Goal: Information Seeking & Learning: Learn about a topic

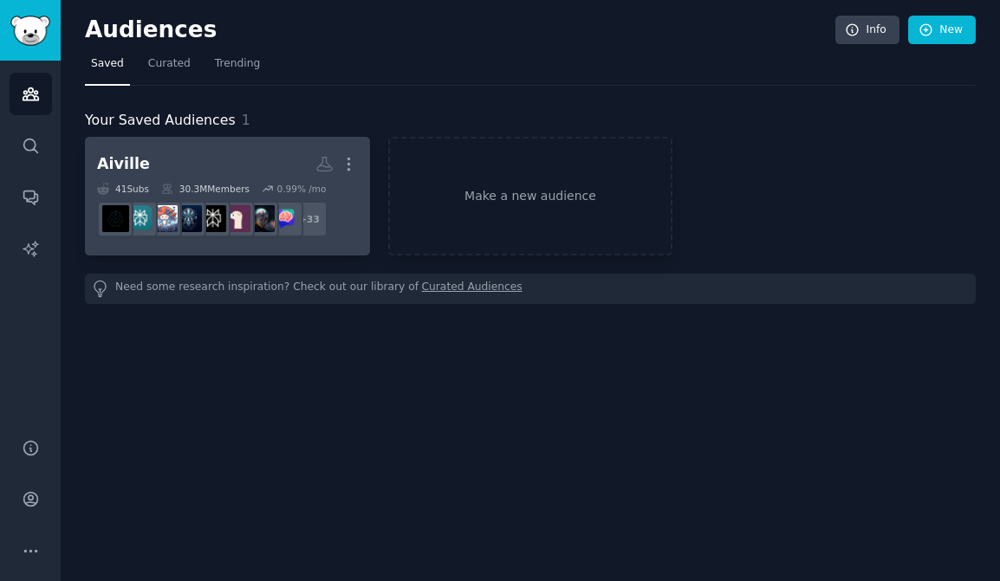
click at [249, 180] on div "Aiville More 41 Sub s 30.3M Members 0.99 % /mo + 33" at bounding box center [227, 196] width 261 height 94
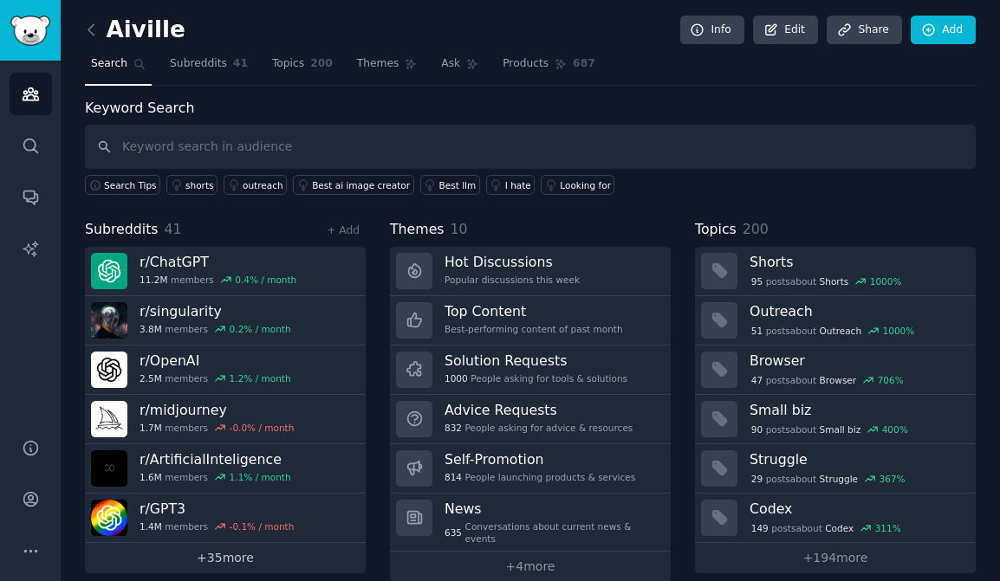
click at [232, 557] on link "+ 35 more" at bounding box center [225, 558] width 281 height 30
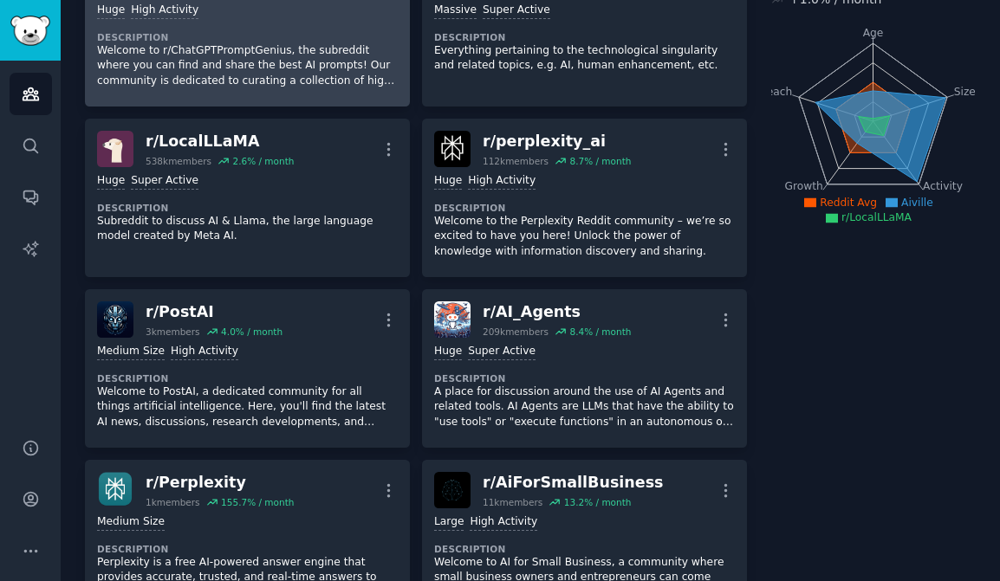
scroll to position [178, 0]
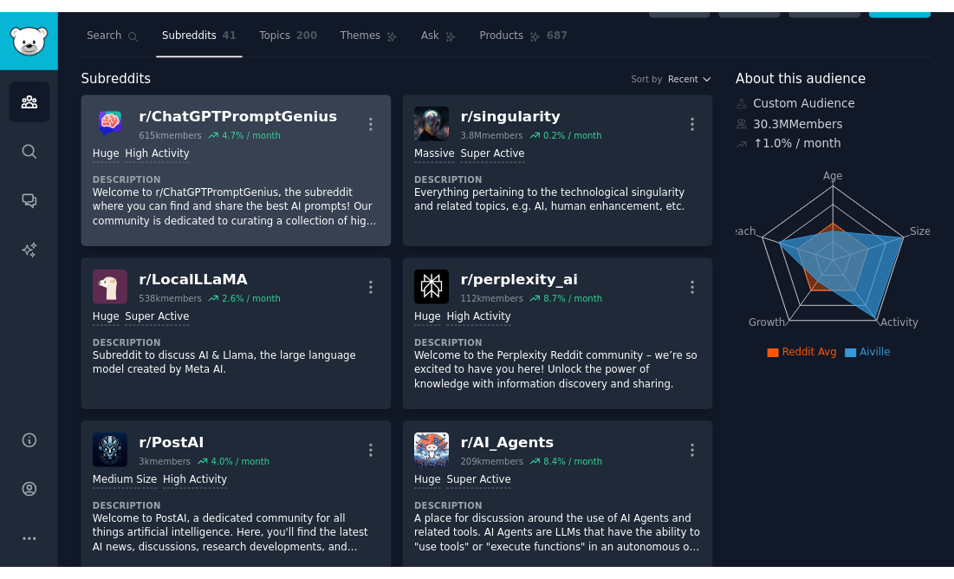
scroll to position [0, 0]
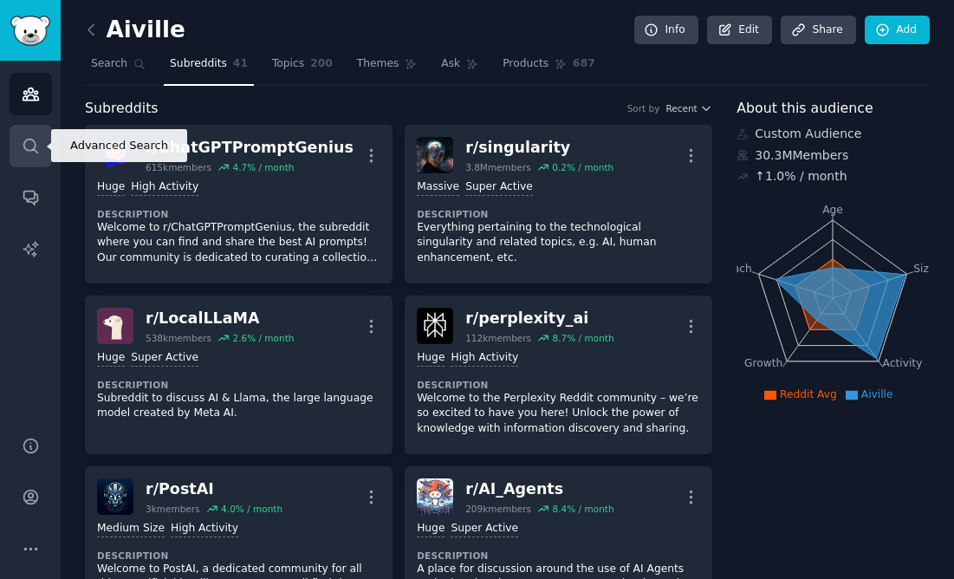
click at [33, 153] on icon "Sidebar" at bounding box center [31, 146] width 18 height 18
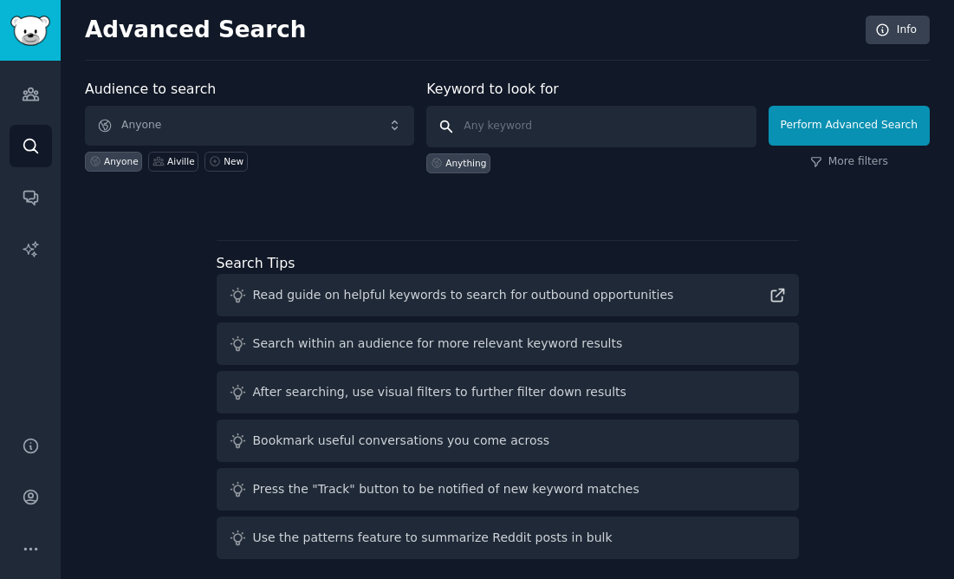
click at [536, 129] on input "text" at bounding box center [590, 127] width 329 height 42
type input "ai"
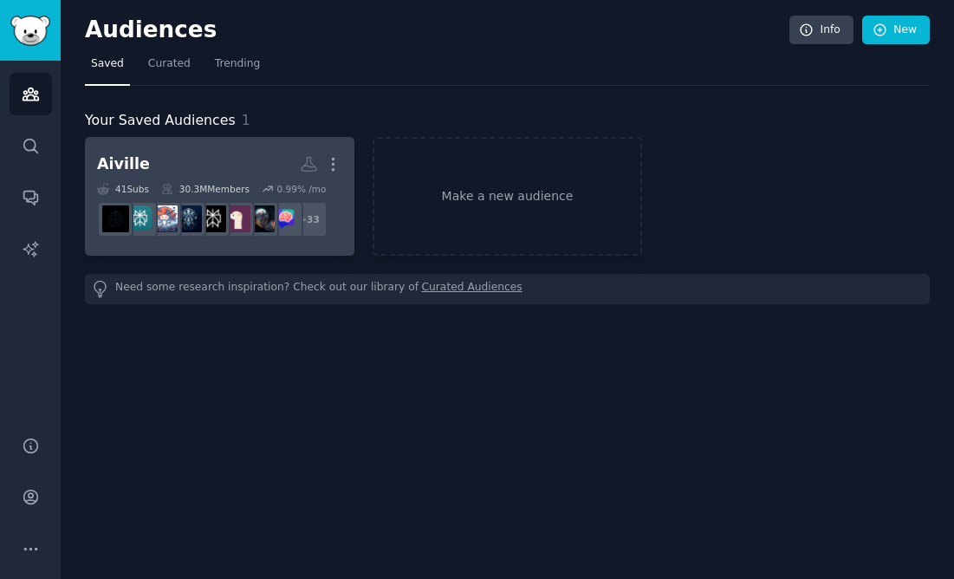
click at [250, 162] on h2 "Aiville More" at bounding box center [219, 164] width 245 height 30
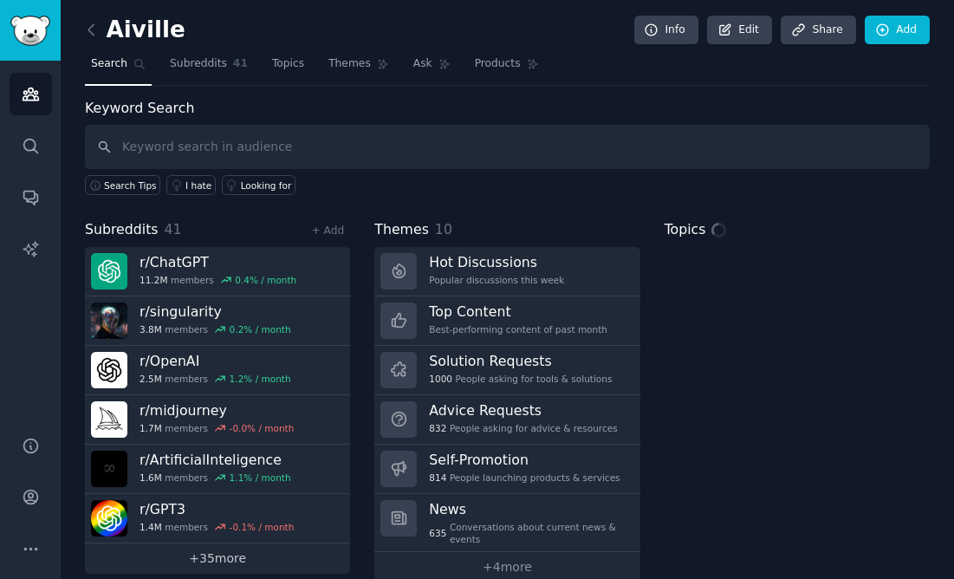
click at [211, 560] on link "+ 35 more" at bounding box center [217, 558] width 265 height 30
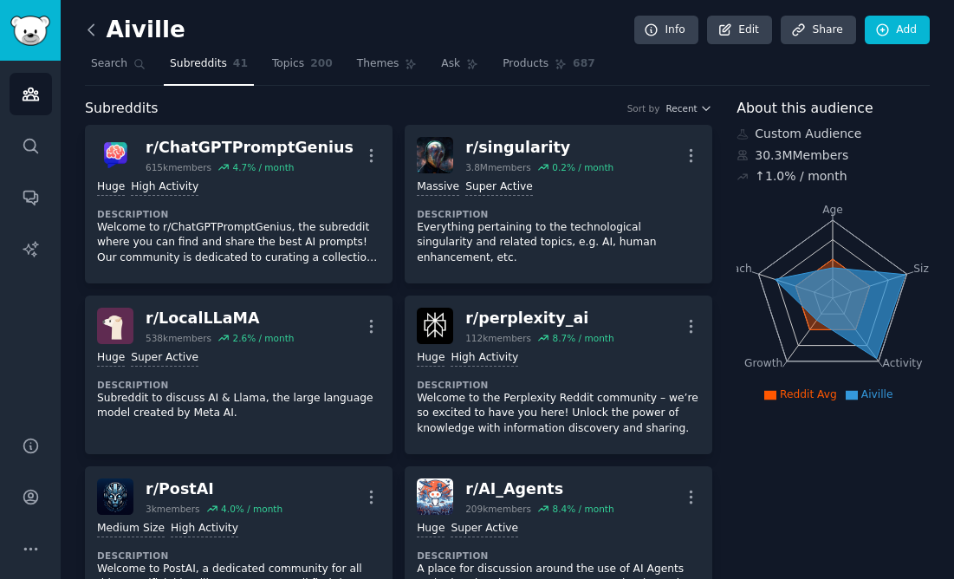
click at [94, 29] on icon at bounding box center [91, 30] width 18 height 18
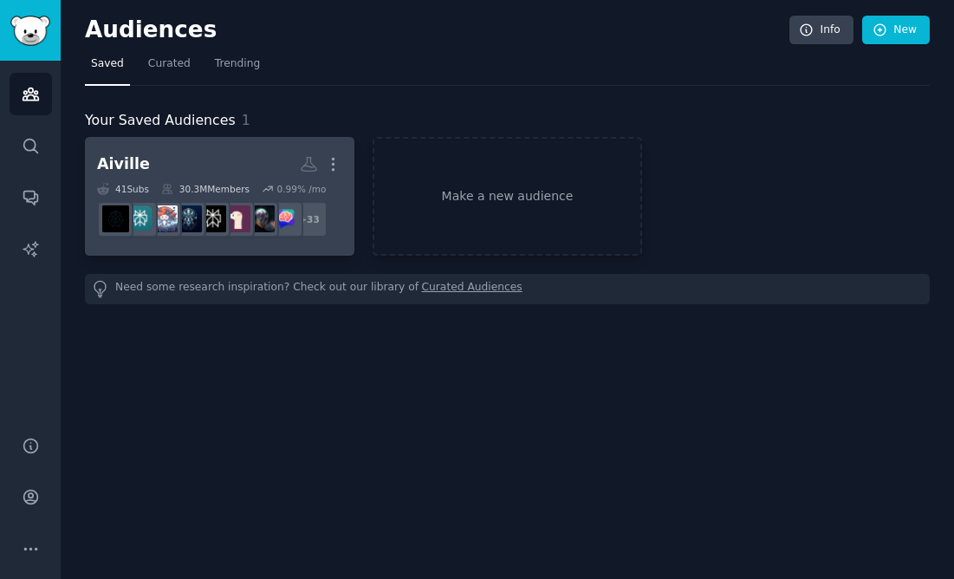
click at [218, 170] on h2 "Aiville More" at bounding box center [219, 164] width 245 height 30
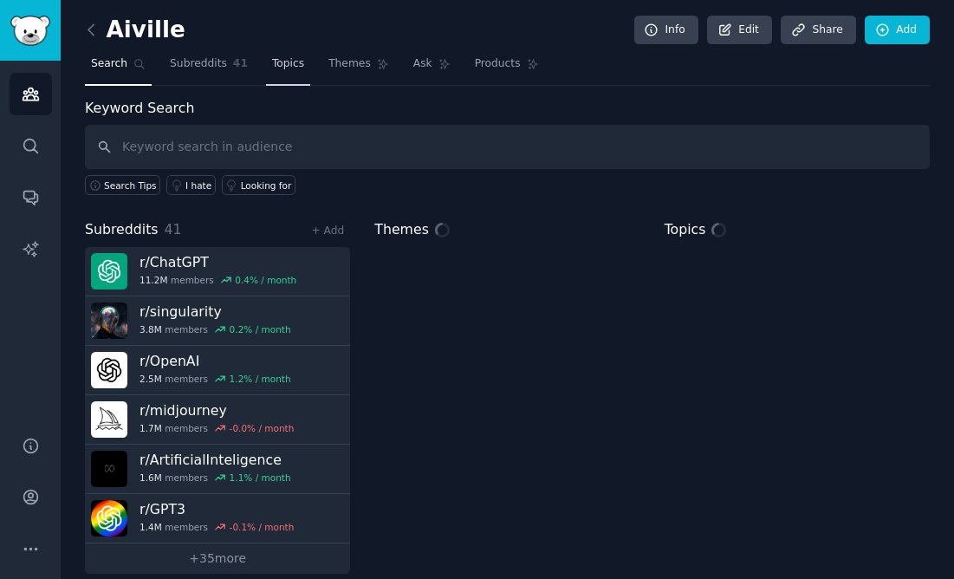
click at [282, 64] on span "Topics" at bounding box center [288, 64] width 32 height 16
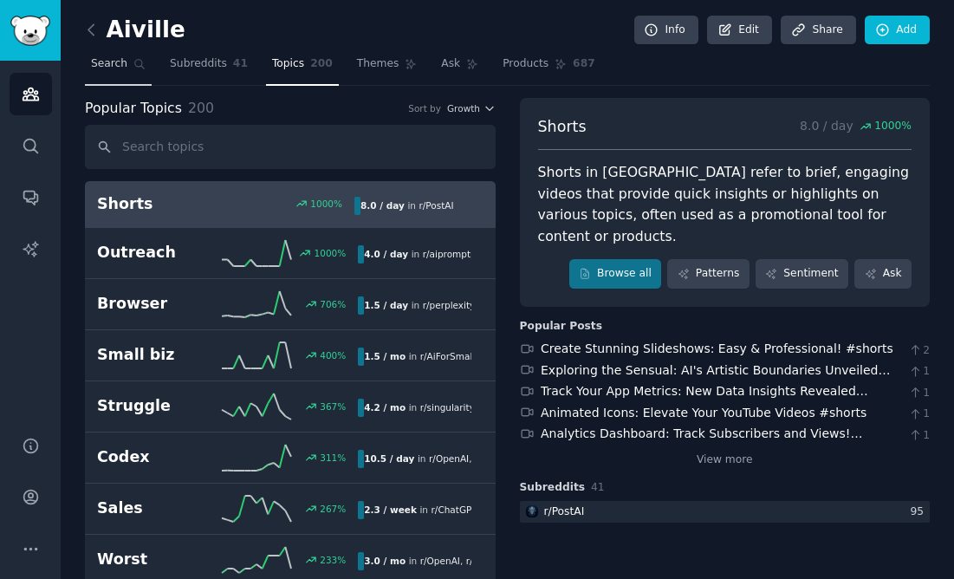
click at [101, 65] on span "Search" at bounding box center [109, 64] width 36 height 16
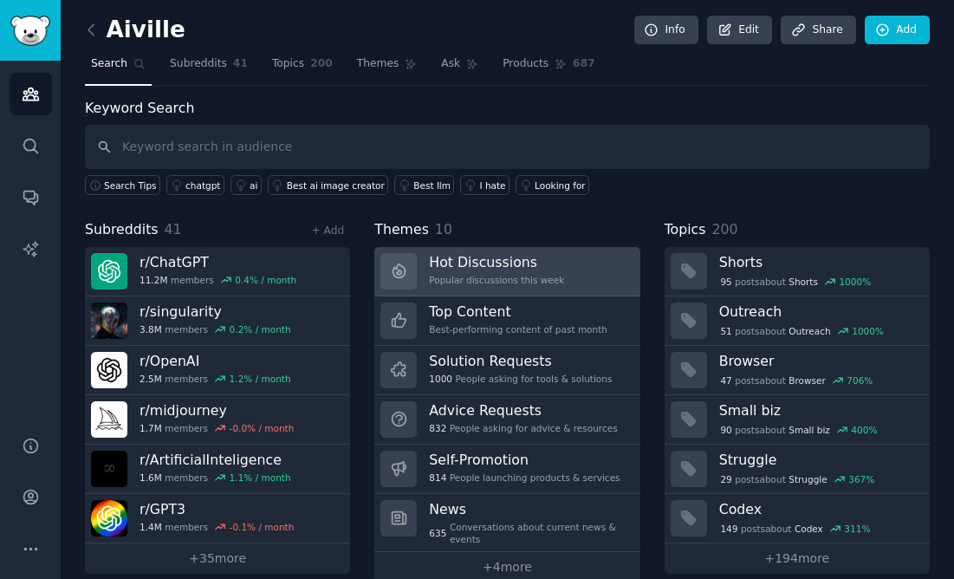
click at [500, 274] on div "Popular discussions this week" at bounding box center [496, 280] width 135 height 12
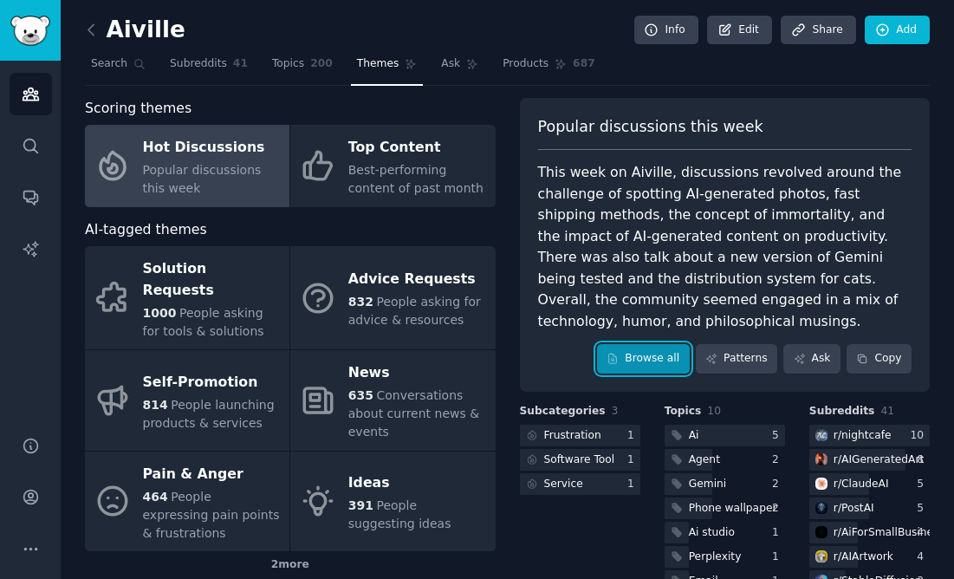
click at [659, 358] on link "Browse all" at bounding box center [643, 358] width 93 height 29
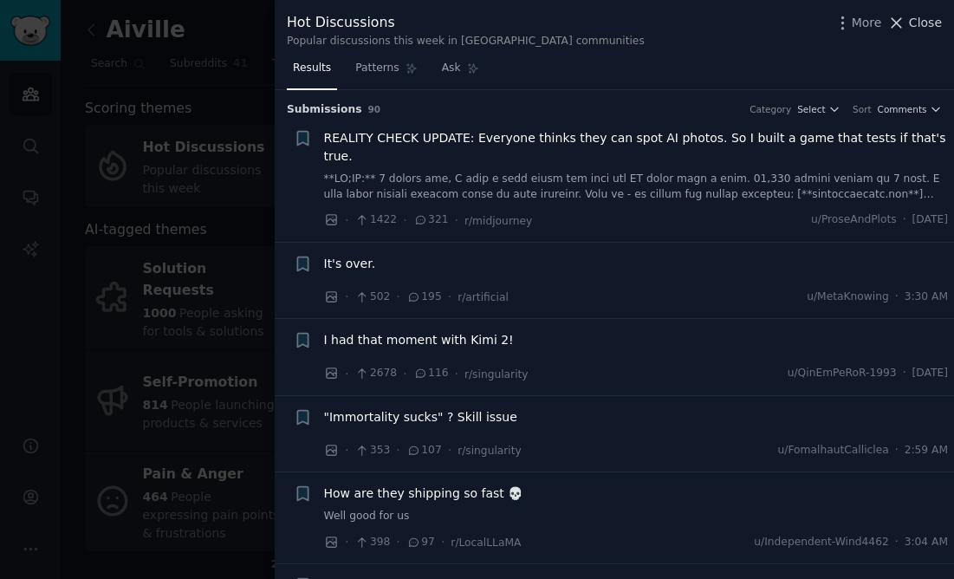
click at [900, 21] on icon at bounding box center [896, 23] width 18 height 18
